Goal: Navigation & Orientation: Find specific page/section

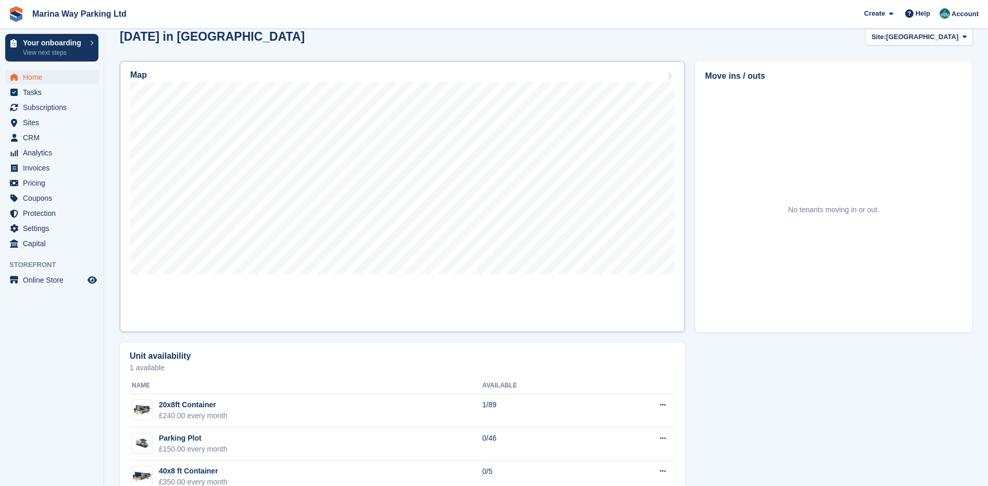
scroll to position [260, 0]
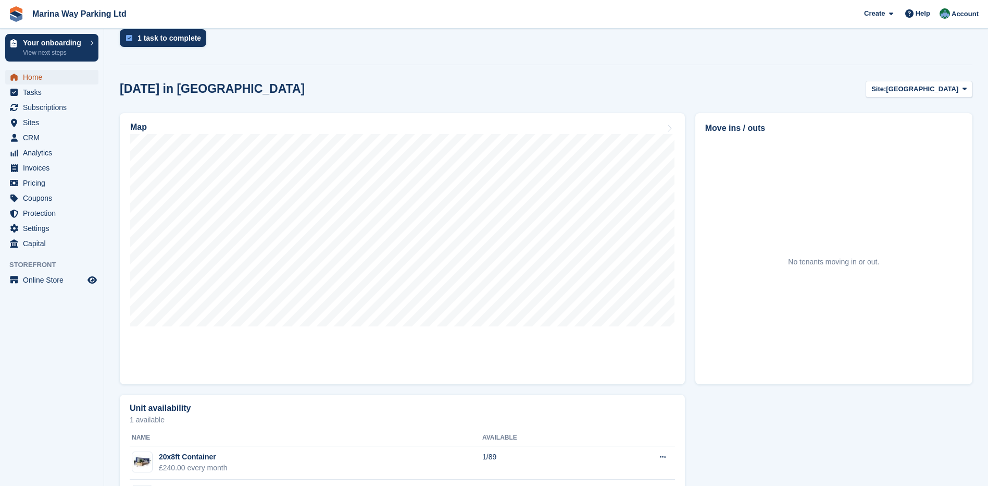
click at [51, 82] on span "Home" at bounding box center [54, 77] width 63 height 15
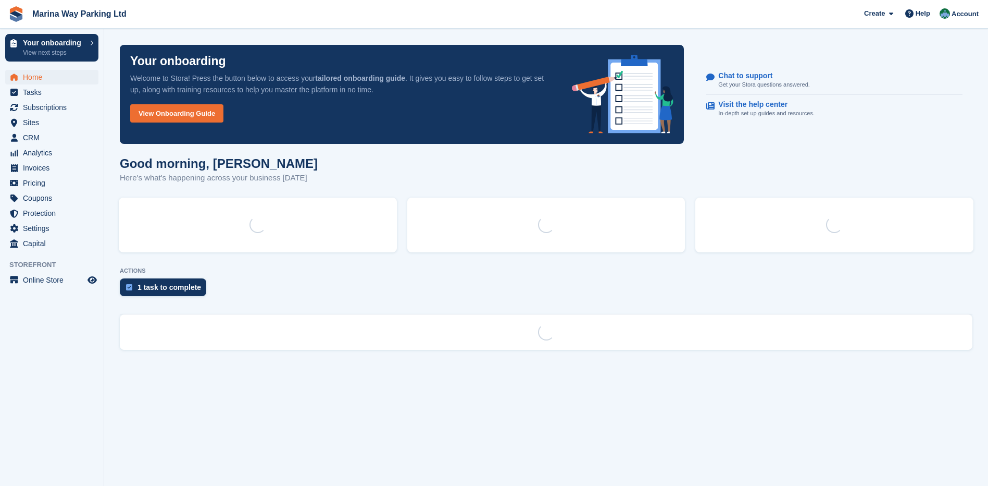
scroll to position [0, 0]
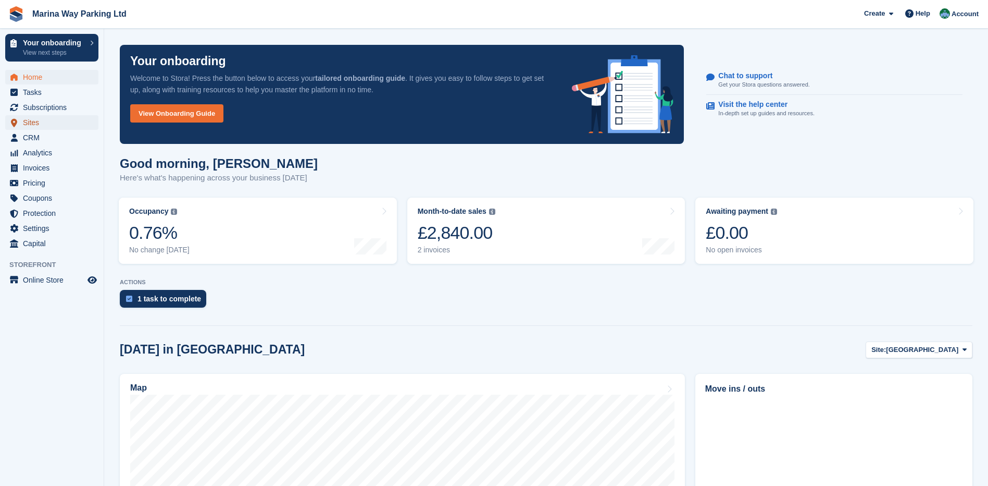
click at [36, 122] on span "Sites" at bounding box center [54, 122] width 63 height 15
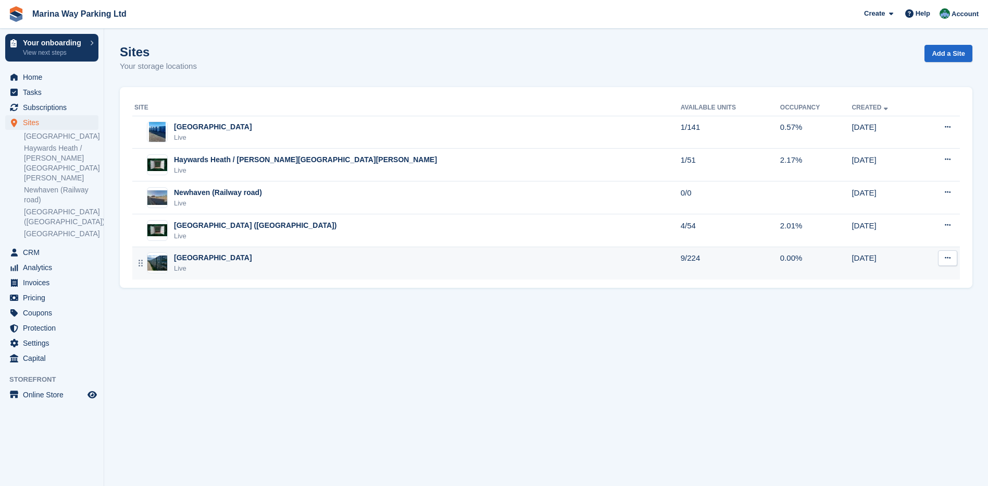
click at [197, 258] on div "[GEOGRAPHIC_DATA]" at bounding box center [213, 257] width 78 height 11
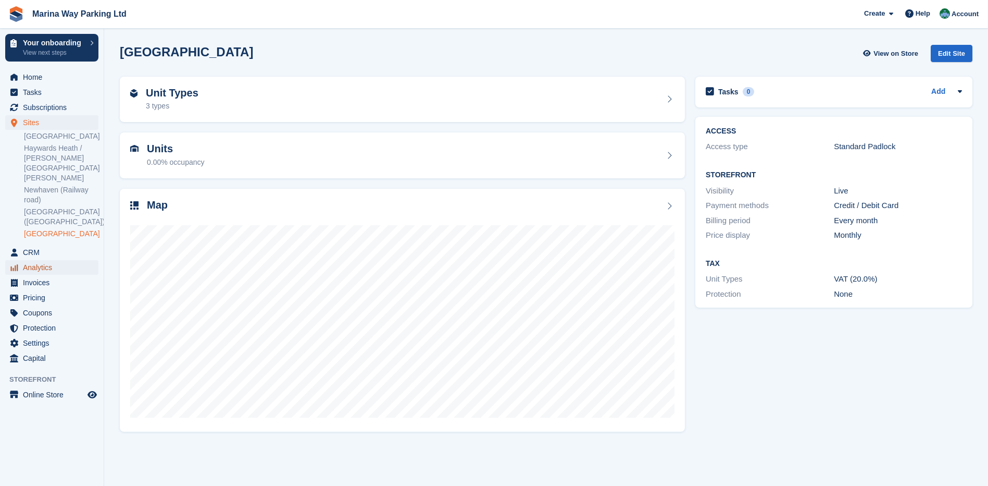
click at [54, 260] on span "Analytics" at bounding box center [54, 267] width 63 height 15
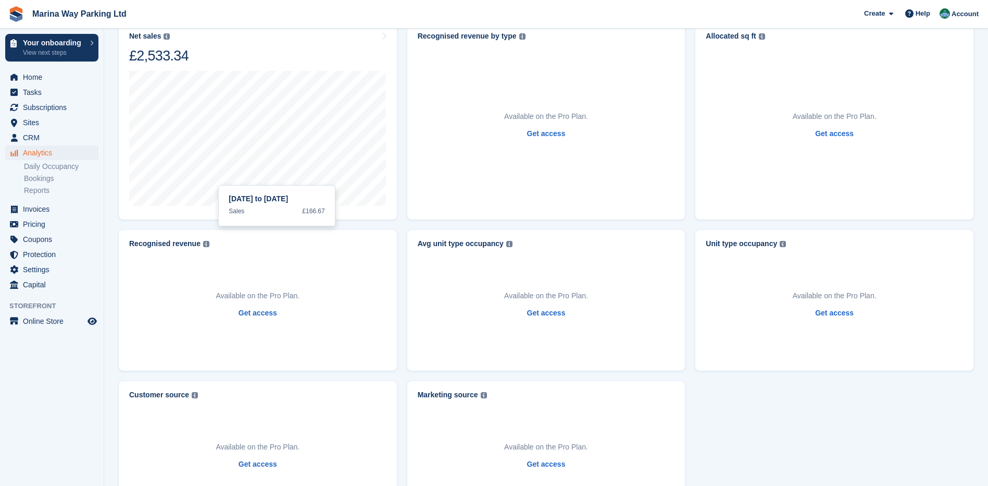
scroll to position [441, 0]
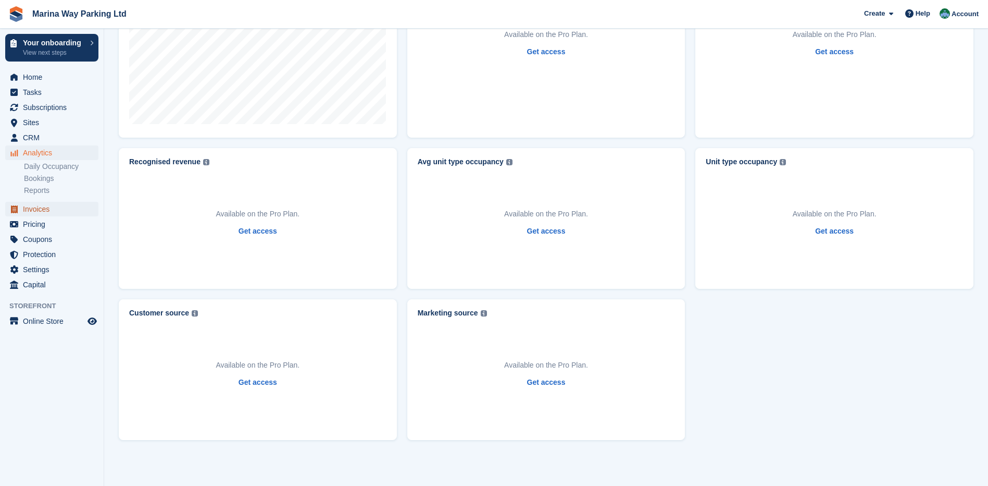
click at [47, 212] on span "Invoices" at bounding box center [54, 209] width 63 height 15
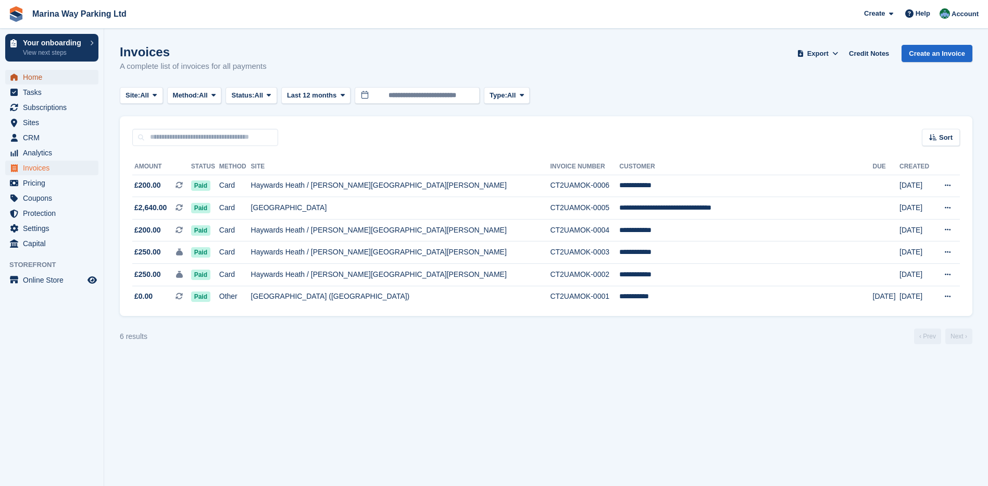
click at [47, 81] on span "Home" at bounding box center [54, 77] width 63 height 15
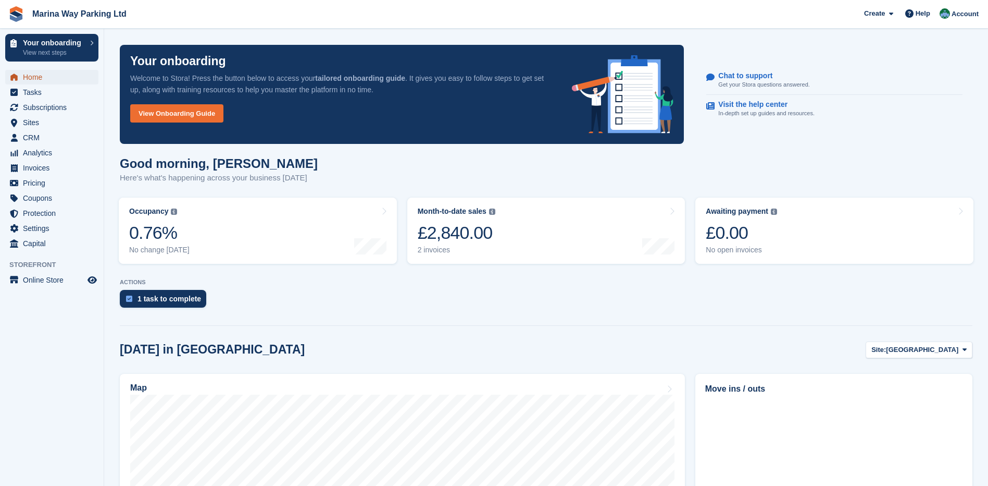
click at [39, 81] on span "Home" at bounding box center [54, 77] width 63 height 15
